Goal: Task Accomplishment & Management: Use online tool/utility

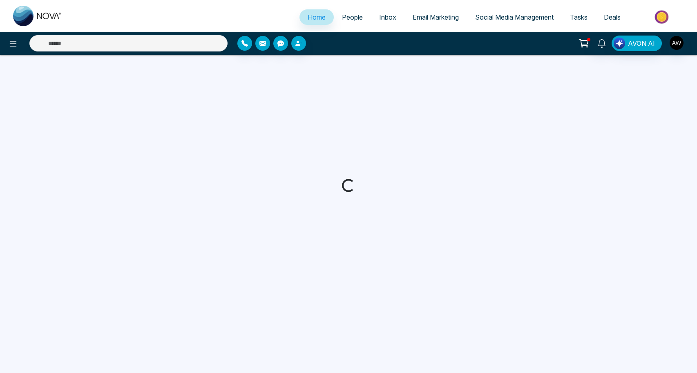
select select "*"
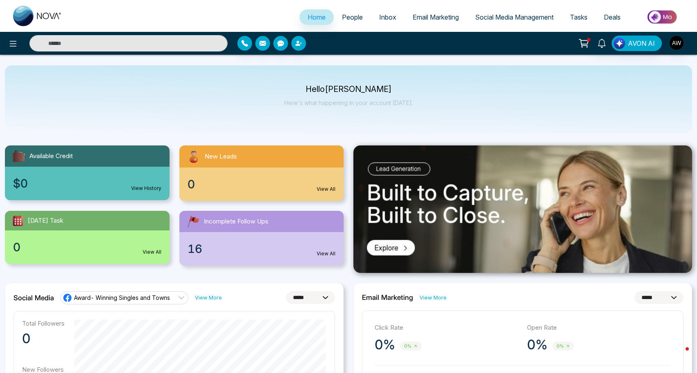
click at [486, 19] on span "Social Media Management" at bounding box center [514, 17] width 78 height 8
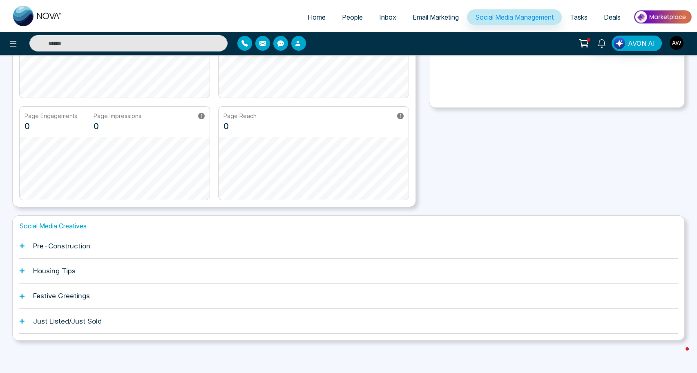
scroll to position [126, 0]
click at [60, 245] on h1 "Pre-Construction" at bounding box center [61, 246] width 57 height 8
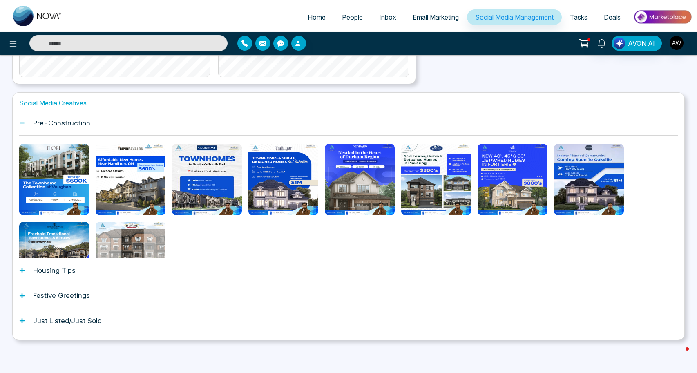
scroll to position [249, 0]
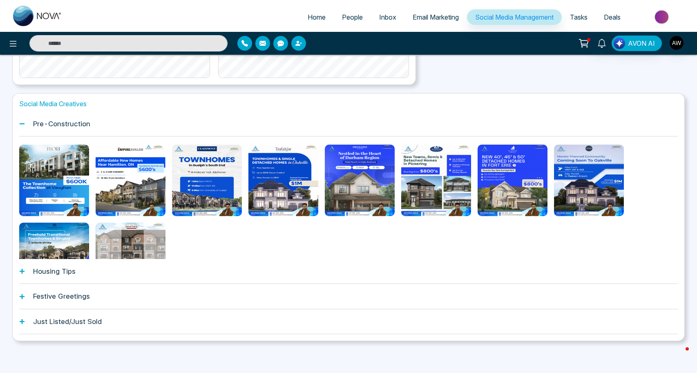
click at [33, 321] on h1 "Just Listed/Just Sold" at bounding box center [67, 321] width 69 height 8
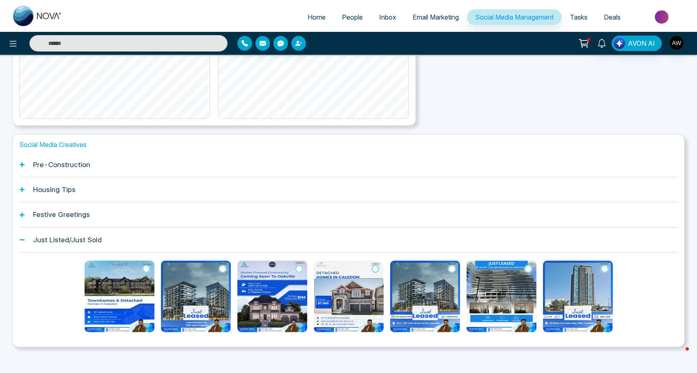
scroll to position [207, 0]
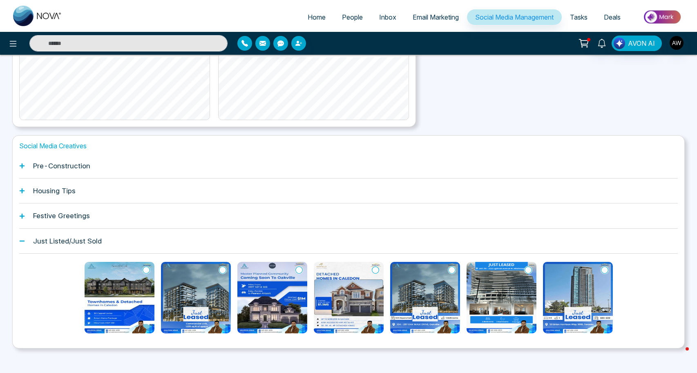
click at [62, 166] on h1 "Pre-Construction" at bounding box center [61, 166] width 57 height 8
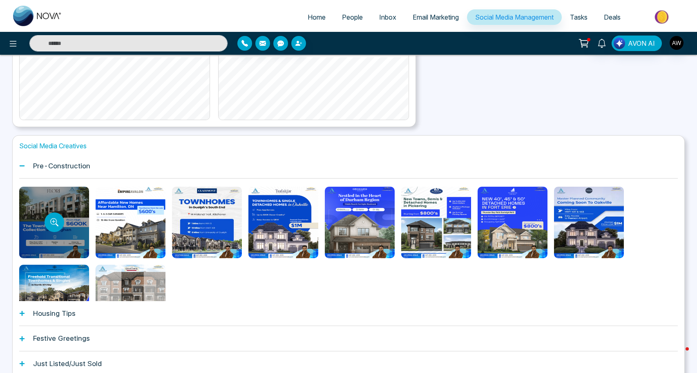
click at [78, 202] on div at bounding box center [54, 222] width 70 height 71
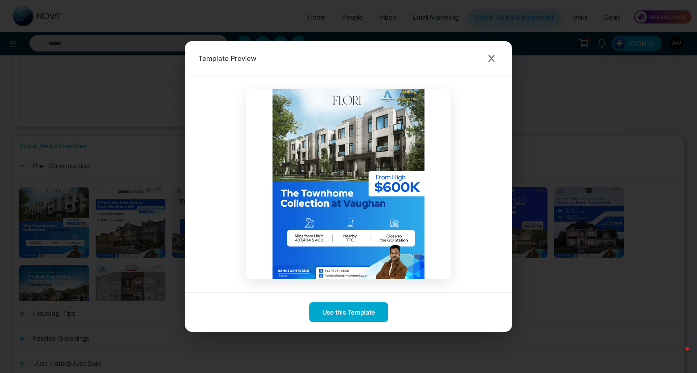
click at [365, 322] on div "Use this Template" at bounding box center [348, 312] width 327 height 40
click at [365, 312] on button "Use this Template" at bounding box center [348, 312] width 79 height 20
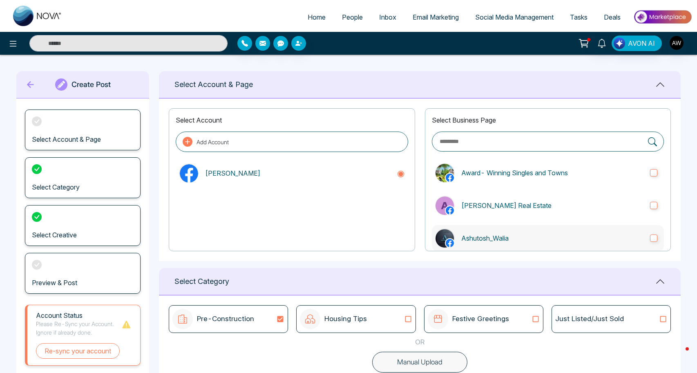
click at [511, 237] on p "Ashutosh_Walia" at bounding box center [552, 238] width 182 height 10
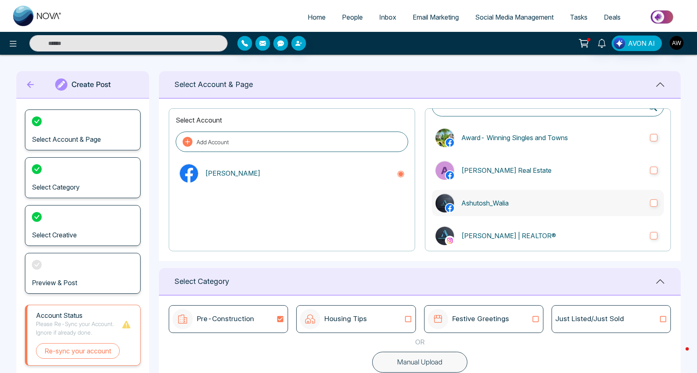
scroll to position [44, 0]
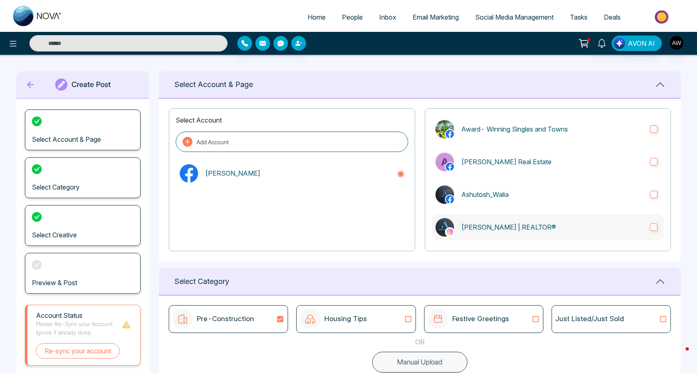
click at [511, 237] on label "[PERSON_NAME] | REALTOR®" at bounding box center [548, 227] width 232 height 26
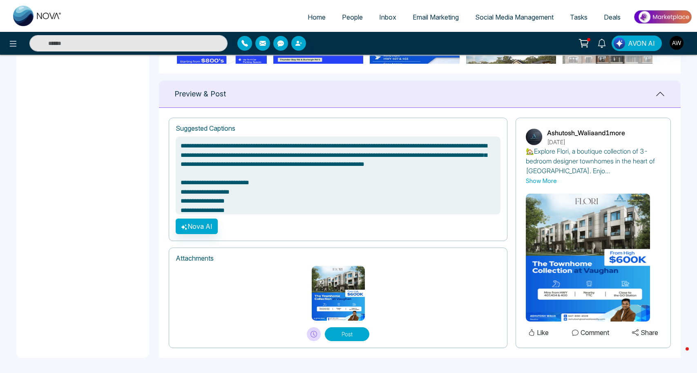
scroll to position [506, 0]
click at [354, 333] on button "Post" at bounding box center [347, 334] width 45 height 14
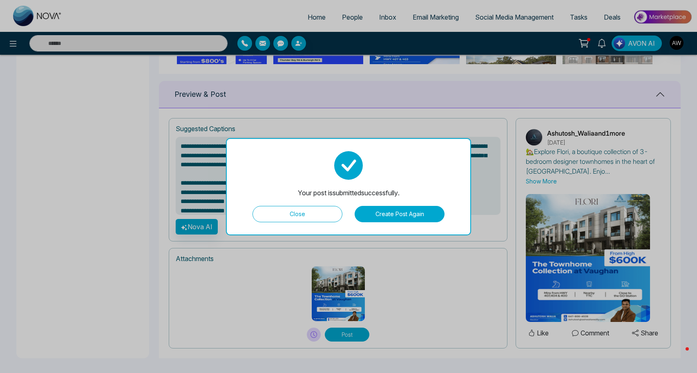
type textarea "**********"
click at [308, 213] on button "Close" at bounding box center [297, 214] width 90 height 16
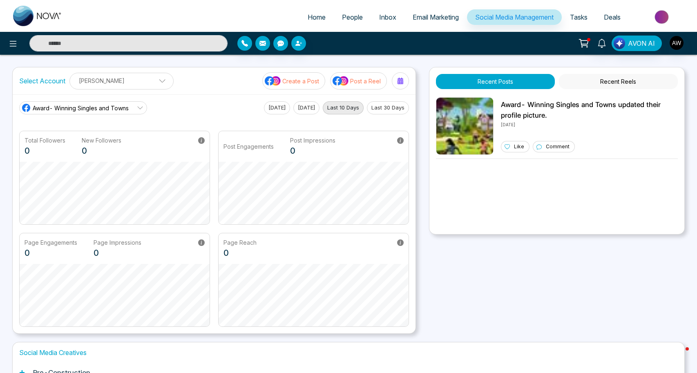
click at [426, 27] on ul "Home People Inbox Email Marketing Social Media Management Tasks Deals" at bounding box center [380, 18] width 621 height 22
click at [430, 17] on span "Email Marketing" at bounding box center [435, 17] width 46 height 8
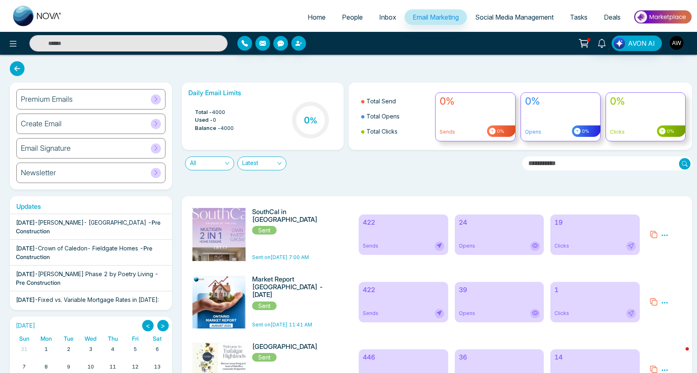
click at [568, 231] on div "19 Clicks" at bounding box center [594, 234] width 89 height 40
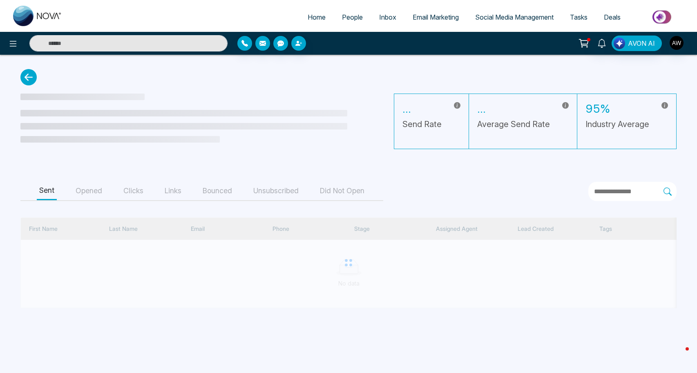
click at [141, 191] on button "Clicks" at bounding box center [133, 191] width 25 height 18
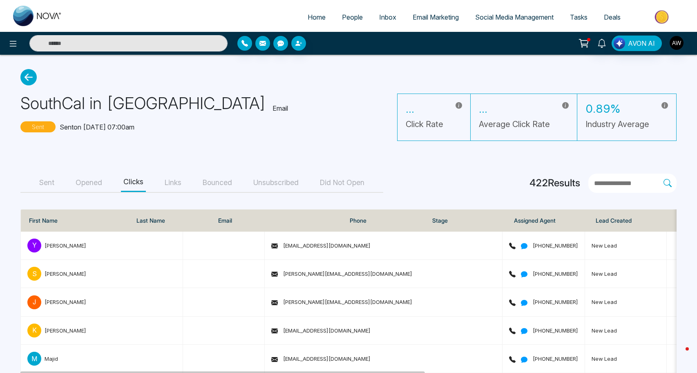
click at [97, 185] on button "Opened" at bounding box center [88, 183] width 31 height 18
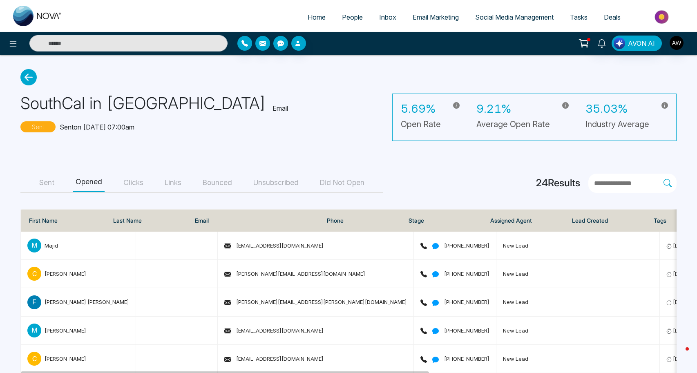
click at [132, 187] on button "Clicks" at bounding box center [133, 183] width 25 height 18
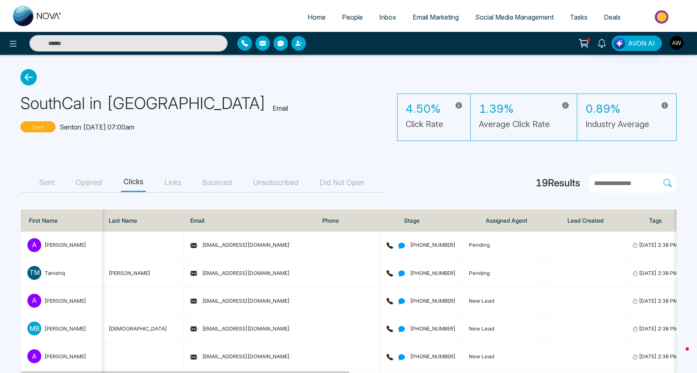
click at [307, 15] on span "Home" at bounding box center [316, 17] width 18 height 8
select select "*"
